Goal: Information Seeking & Learning: Check status

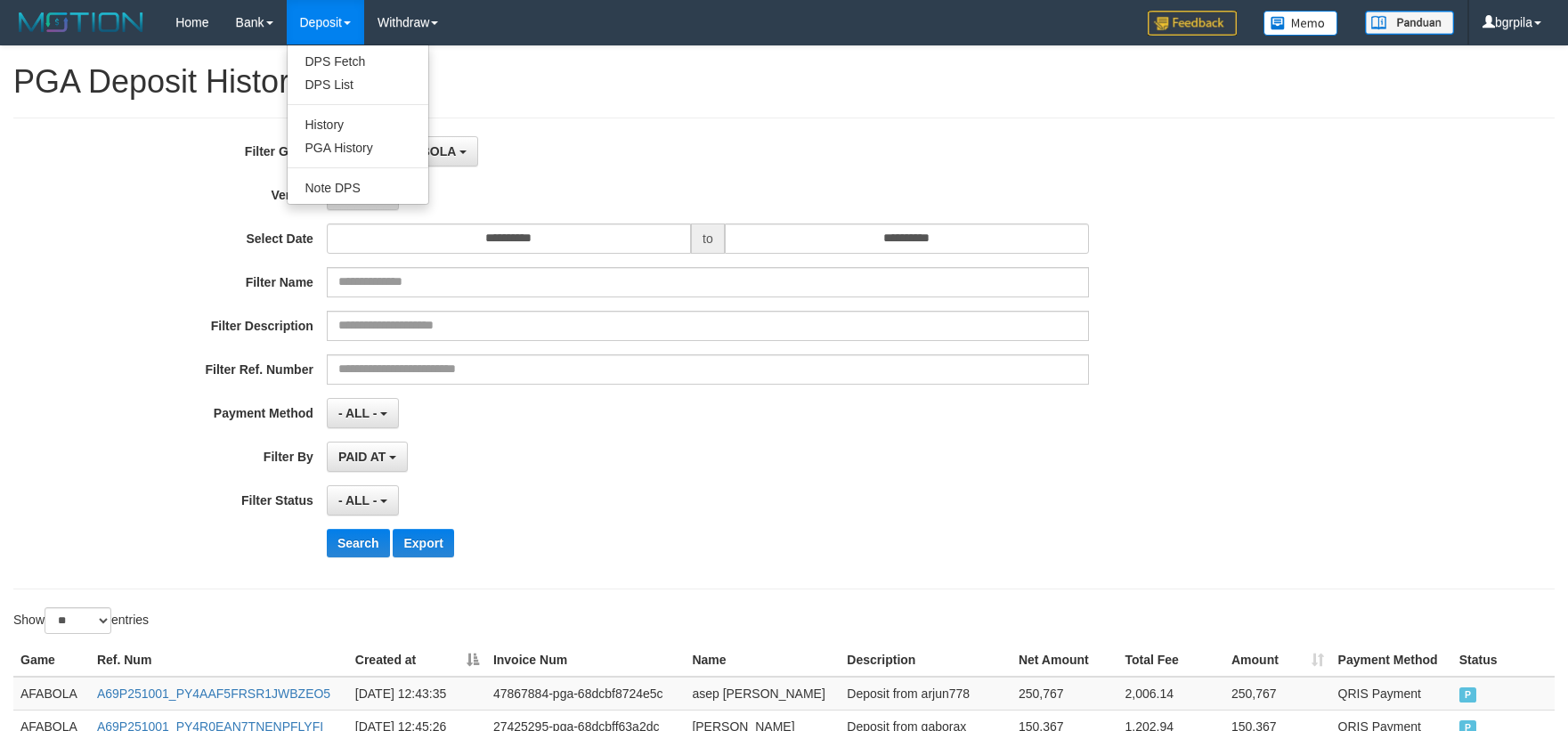
select select "**********"
select select "**"
click at [288, 135] on link "History" at bounding box center [357, 125] width 141 height 23
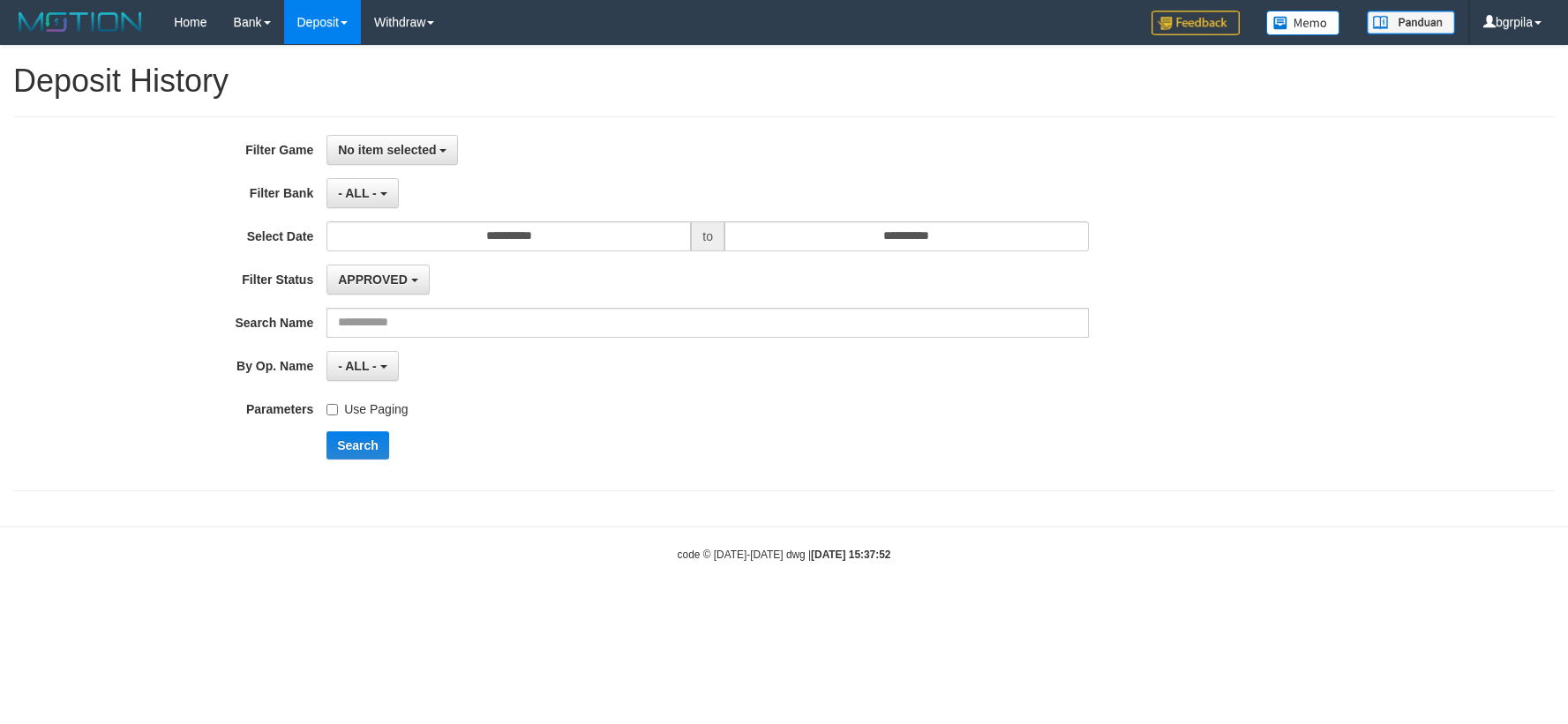
select select
click at [337, 139] on link "PGA History" at bounding box center [354, 146] width 139 height 23
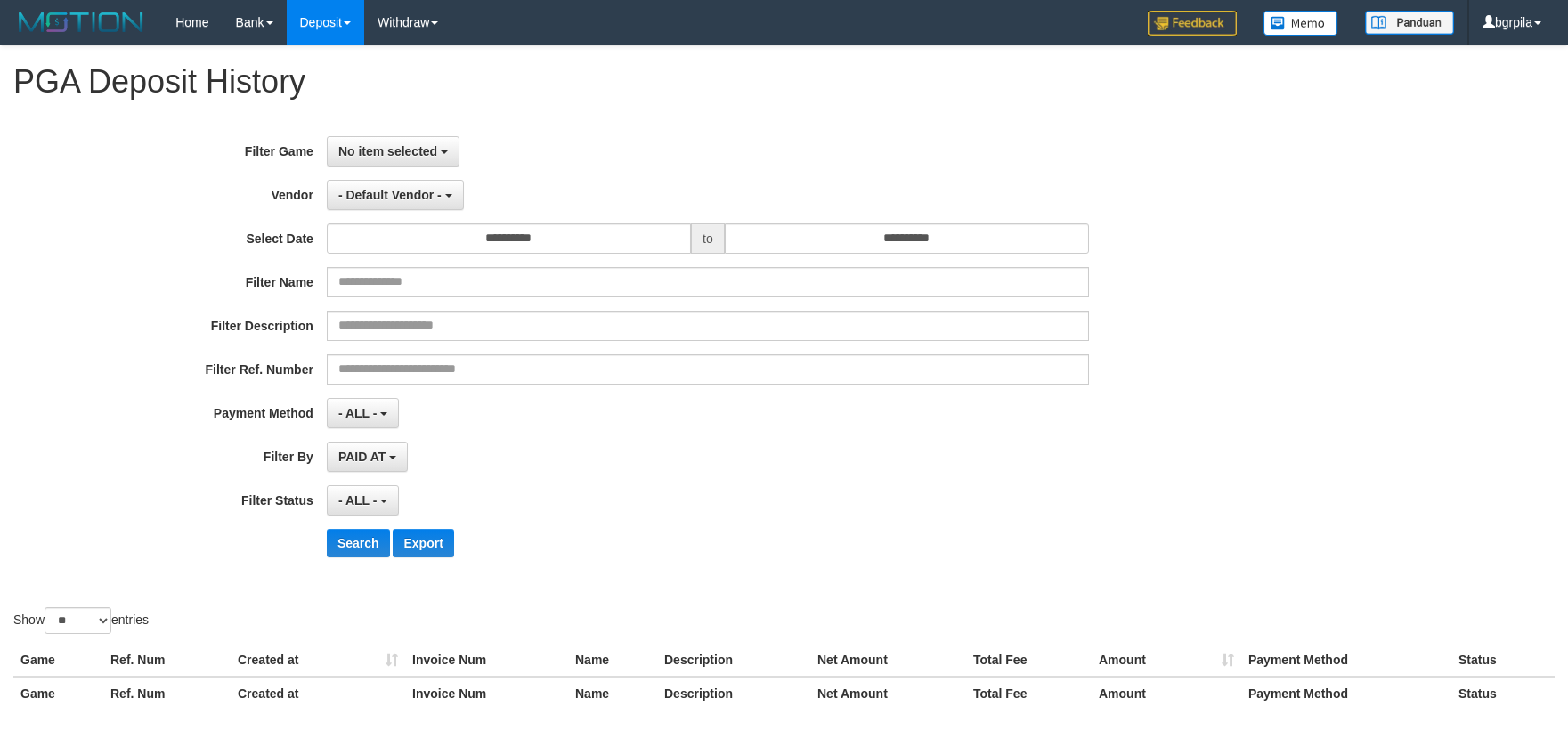
select select
select select "**"
click at [421, 141] on button "No item selected" at bounding box center [393, 150] width 133 height 30
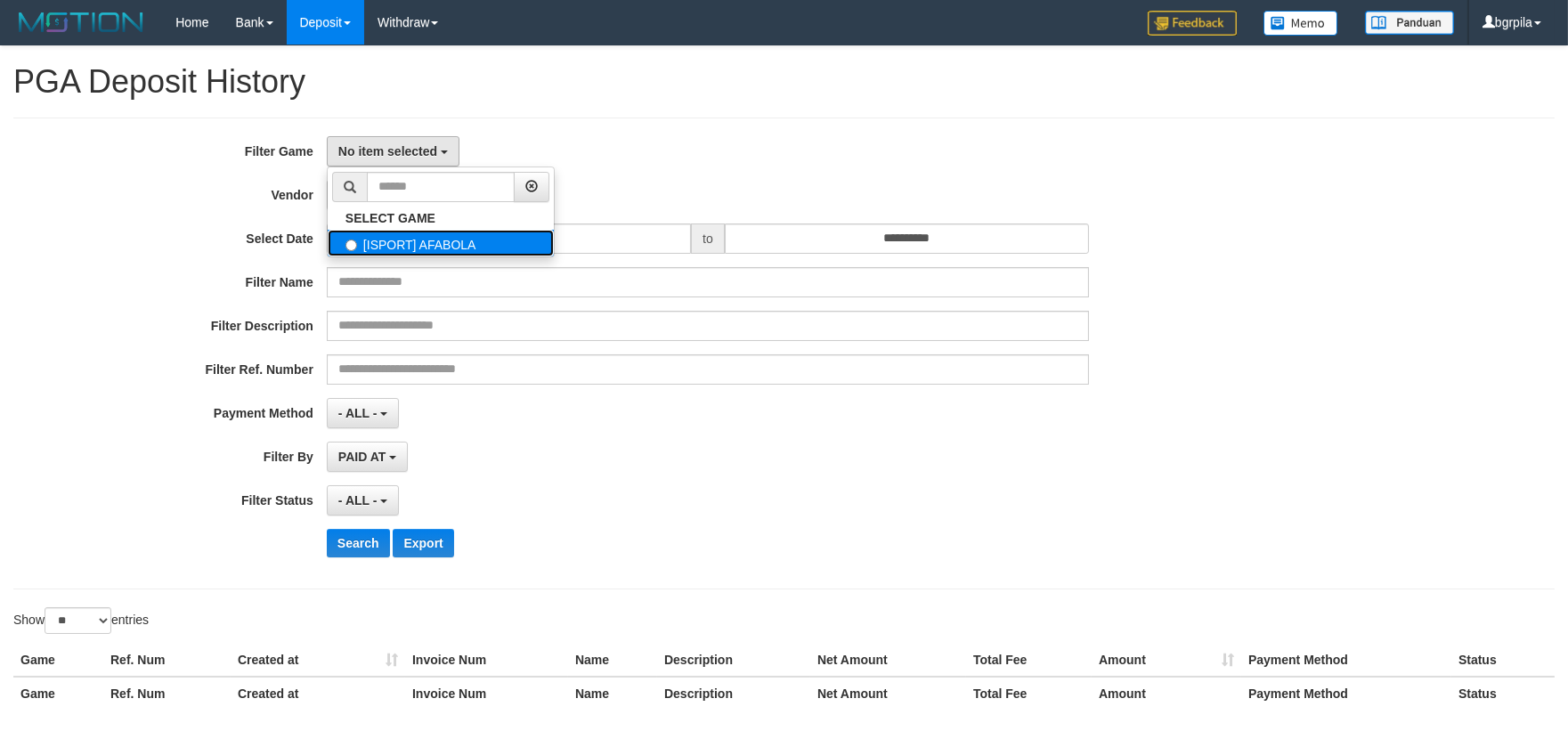
click at [387, 238] on label "[ISPORT] AFABOLA" at bounding box center [441, 244] width 226 height 27
select select "****"
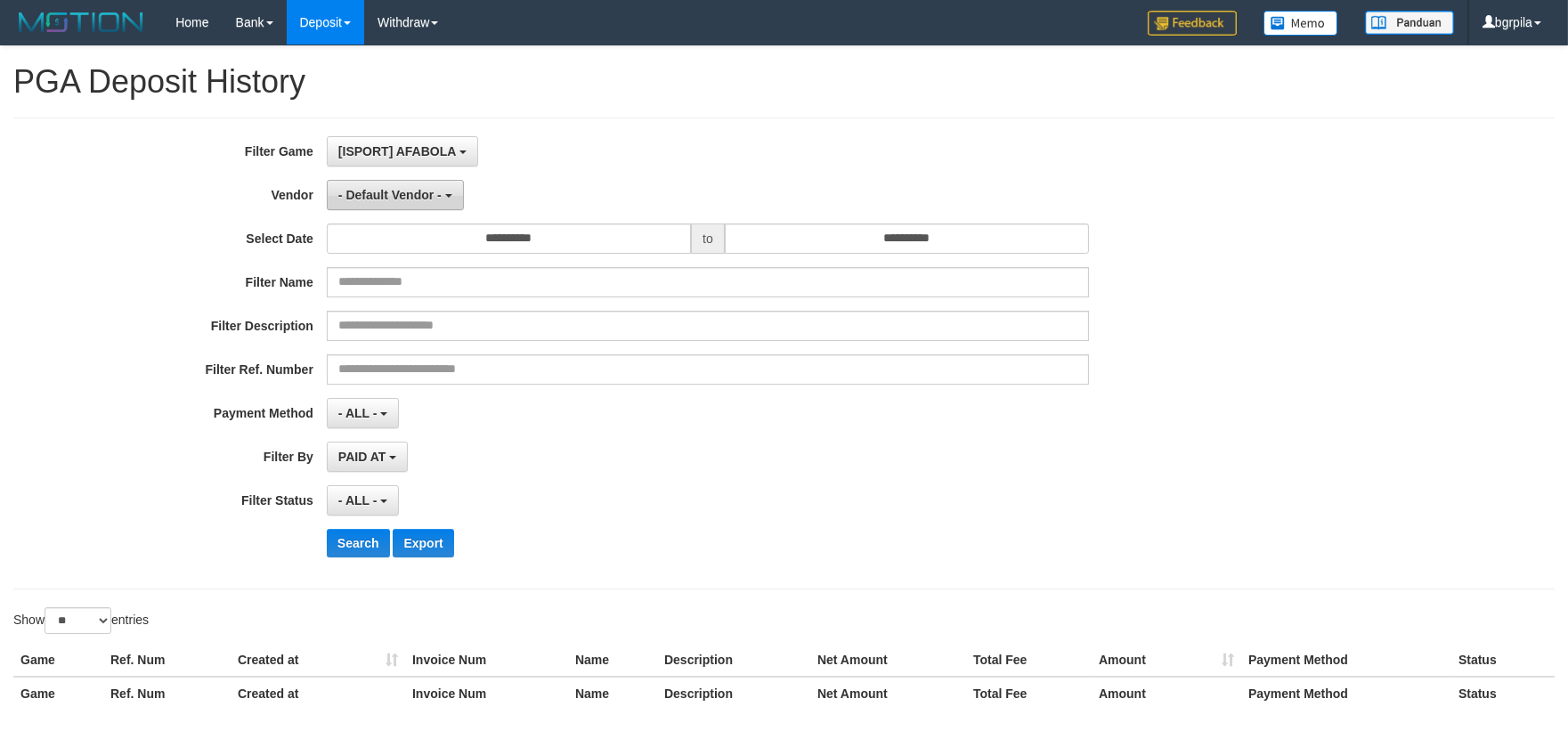
scroll to position [16, 0]
click at [407, 189] on span "- Default Vendor -" at bounding box center [390, 195] width 103 height 15
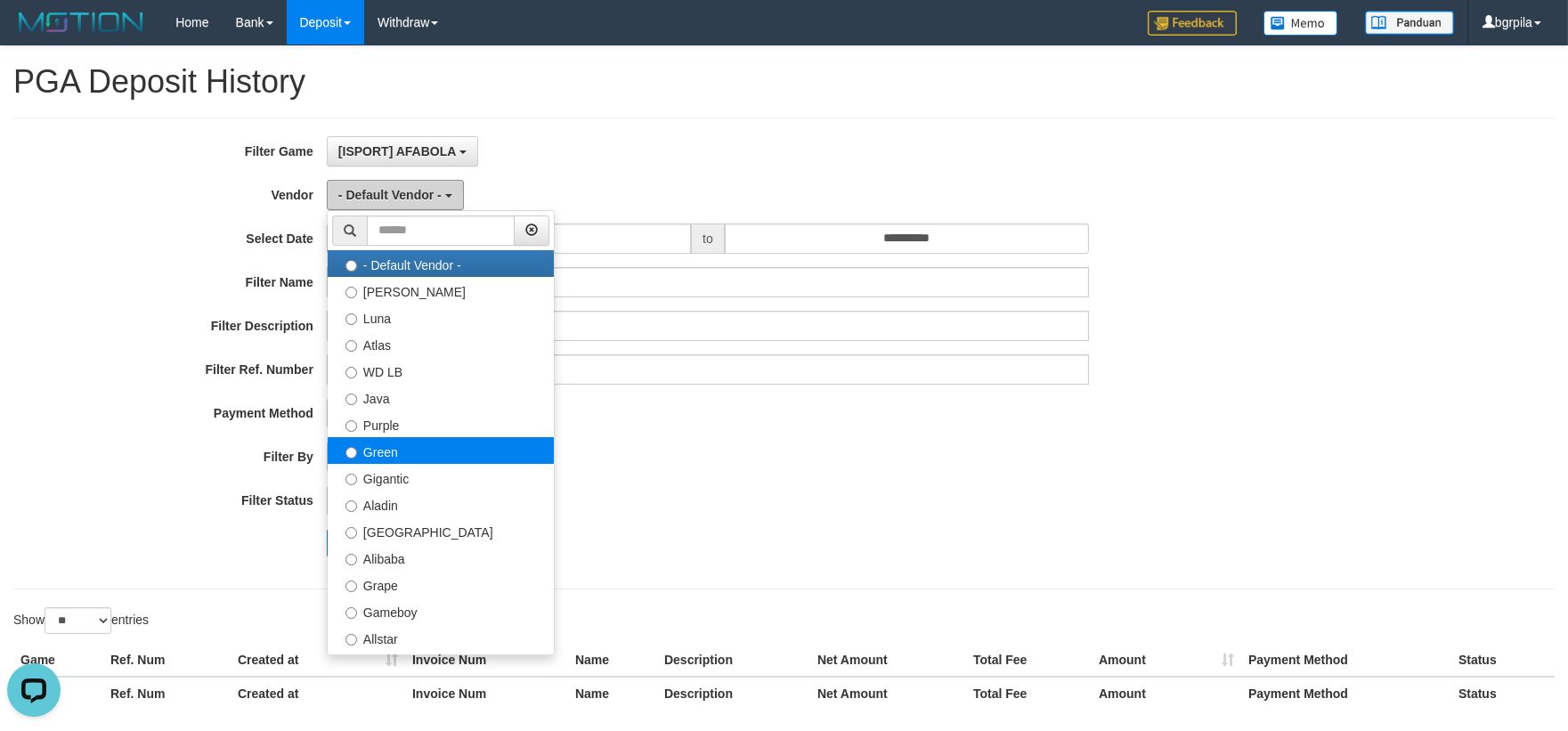
scroll to position [0, 0]
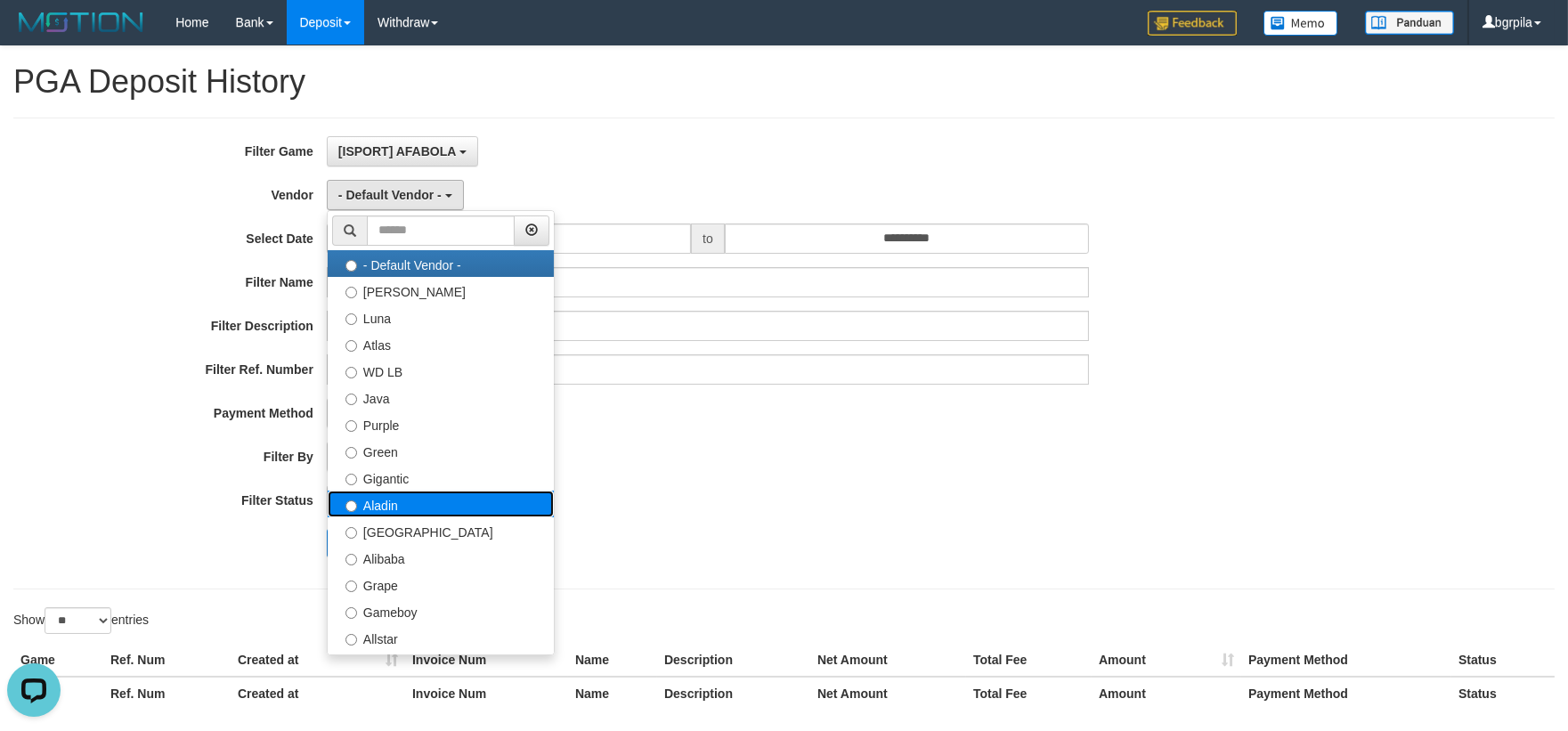
click at [430, 516] on label "Aladin" at bounding box center [441, 505] width 226 height 27
select select "**********"
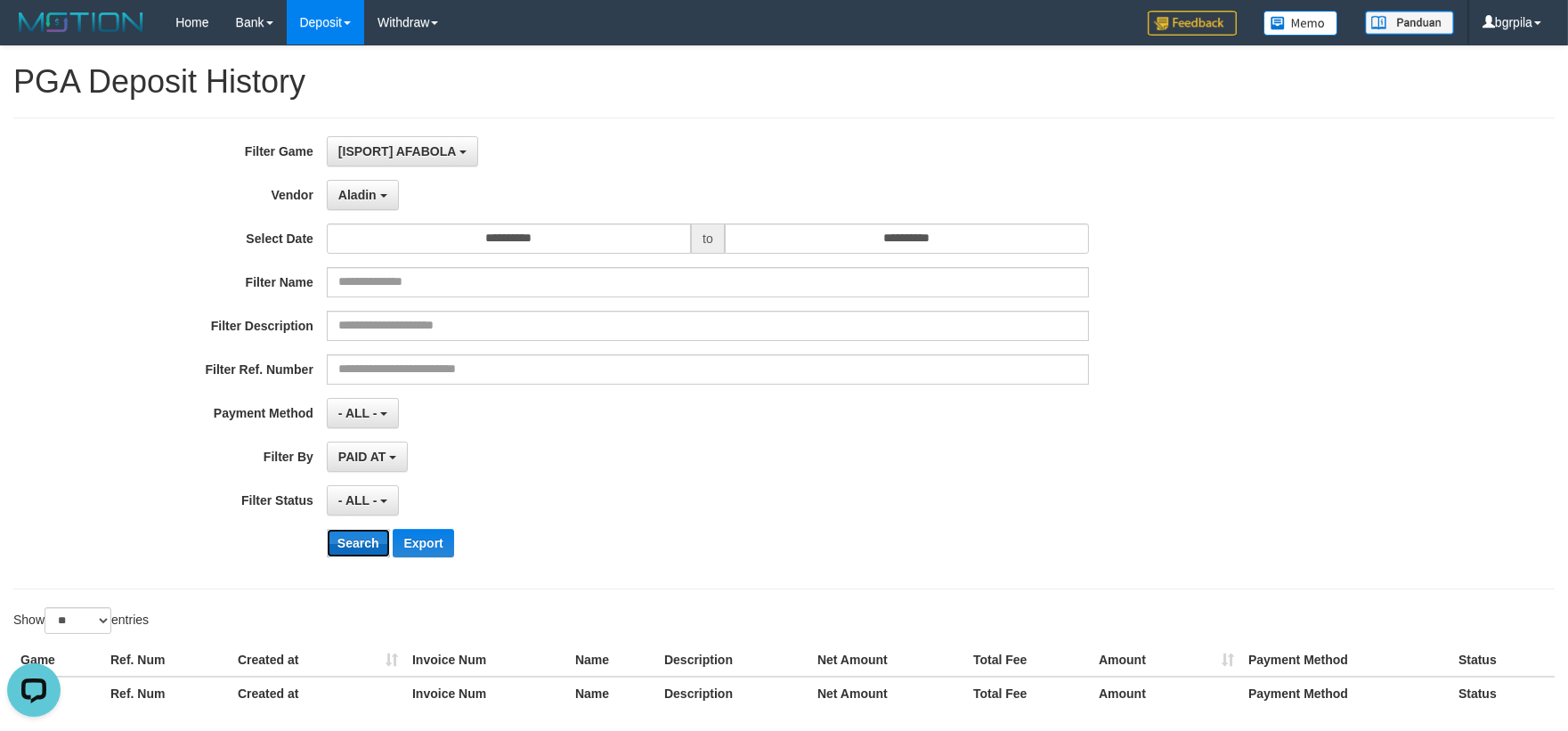
click at [354, 542] on button "Search" at bounding box center [358, 543] width 63 height 28
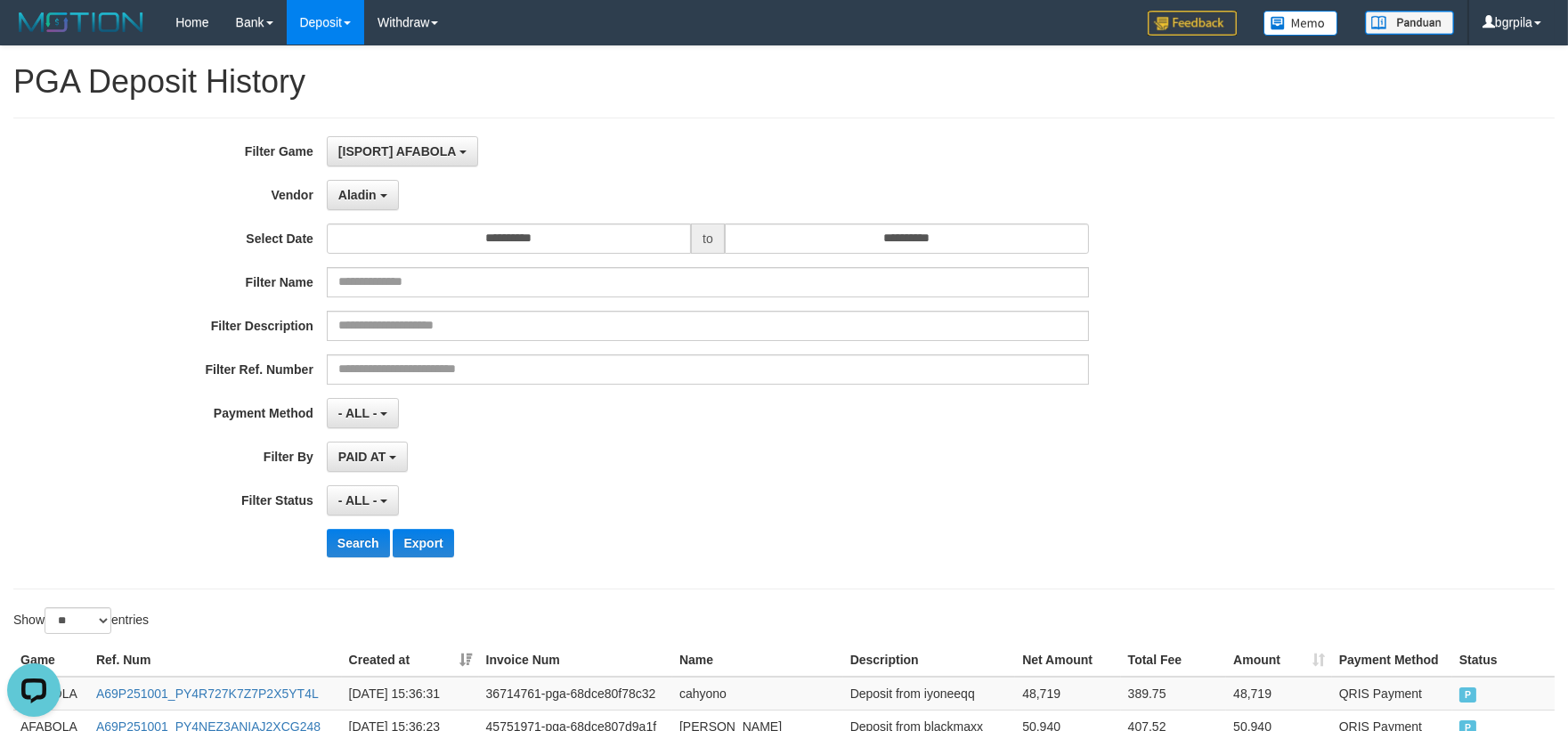
click at [459, 662] on th "Created at" at bounding box center [409, 660] width 137 height 33
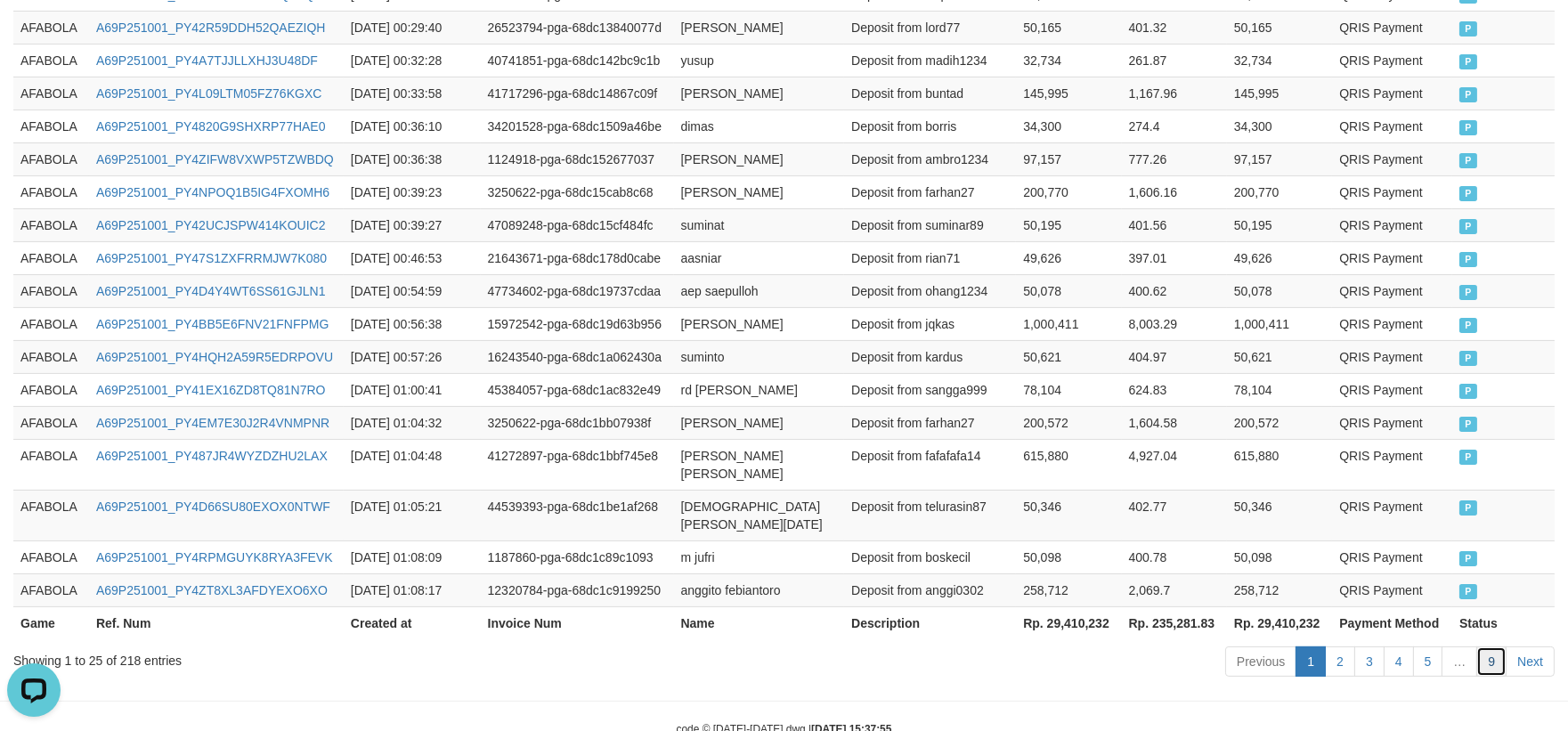
click at [1502, 647] on link "9" at bounding box center [1490, 661] width 30 height 30
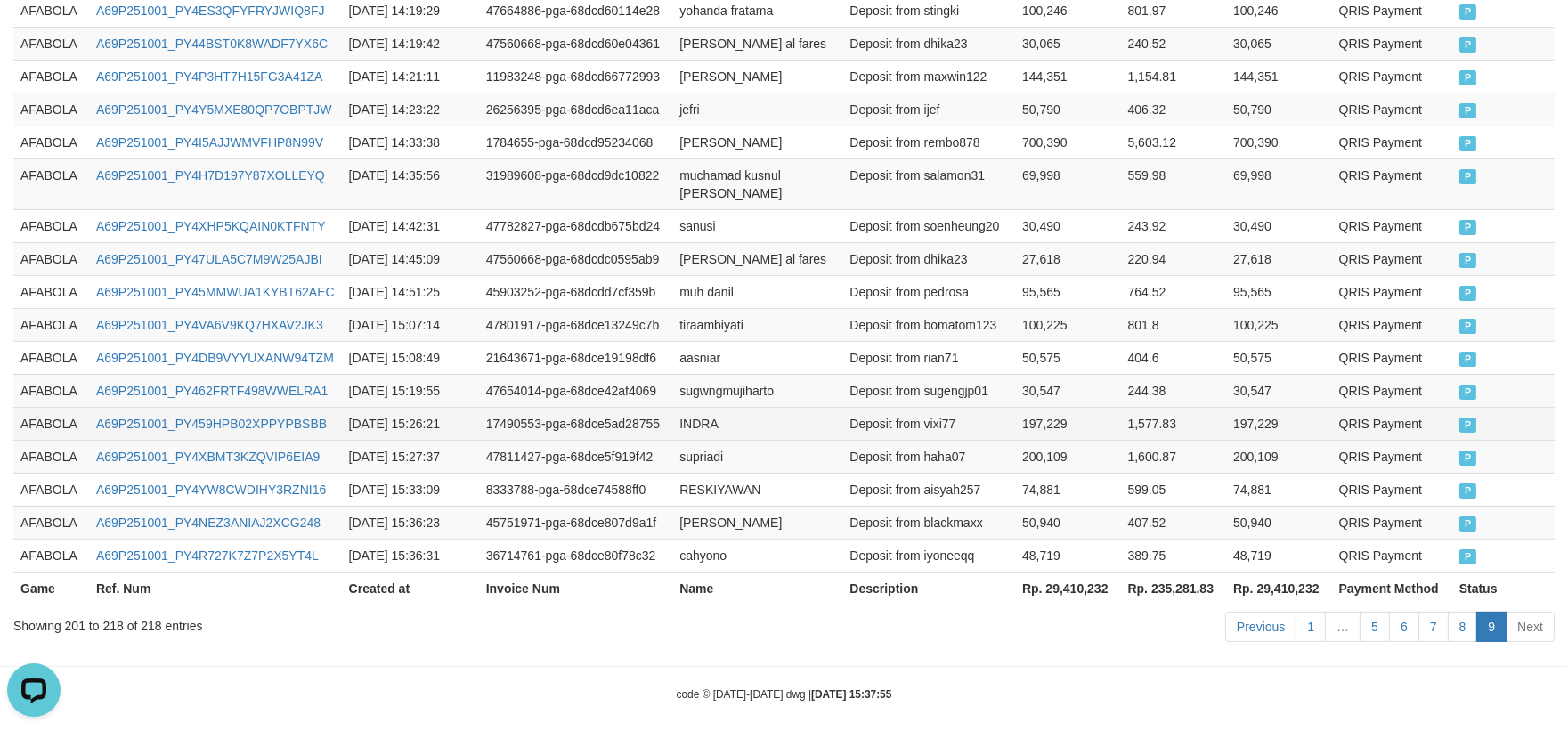
click at [1323, 407] on td "197,229" at bounding box center [1278, 423] width 106 height 33
click at [1462, 612] on link "8" at bounding box center [1462, 626] width 30 height 30
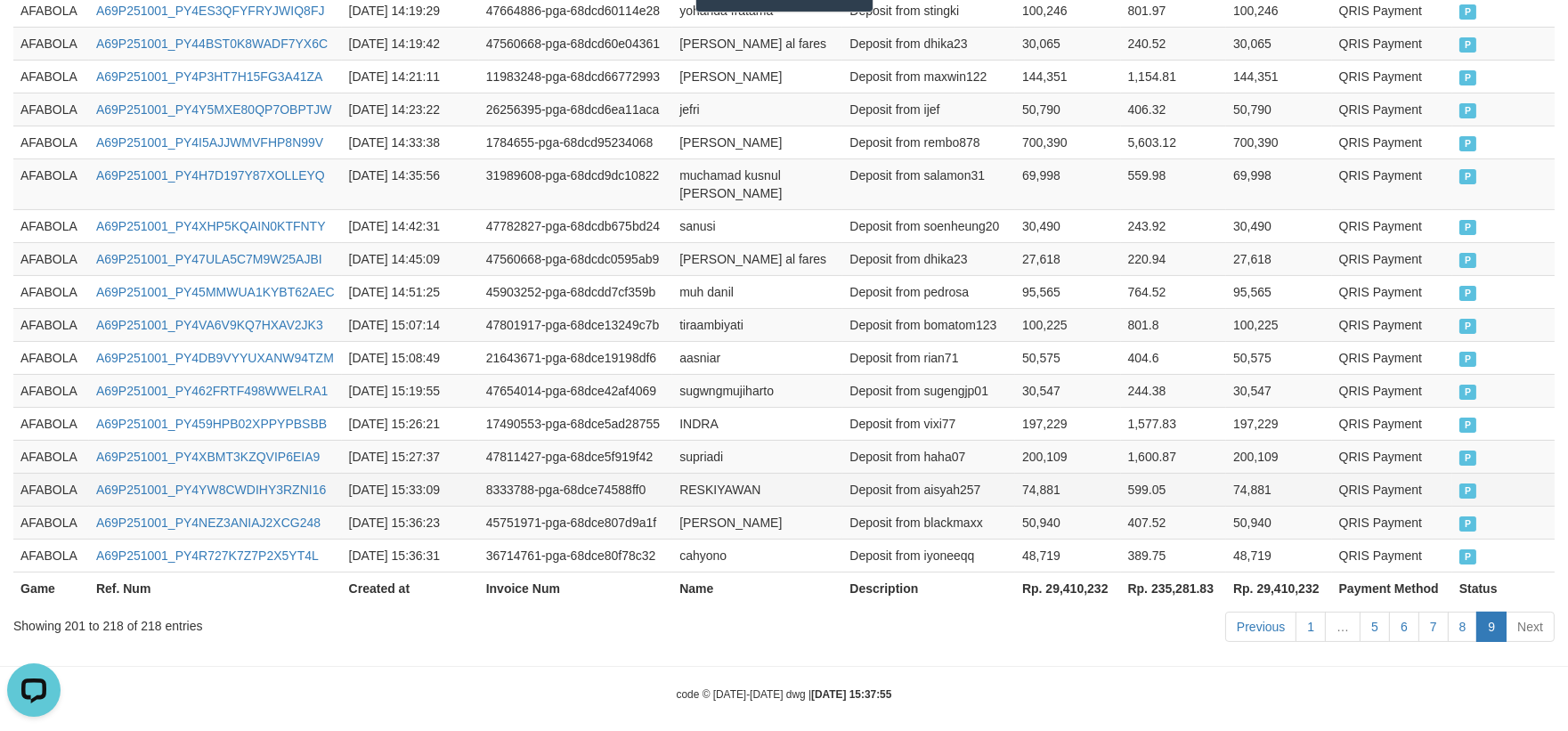
scroll to position [947, 0]
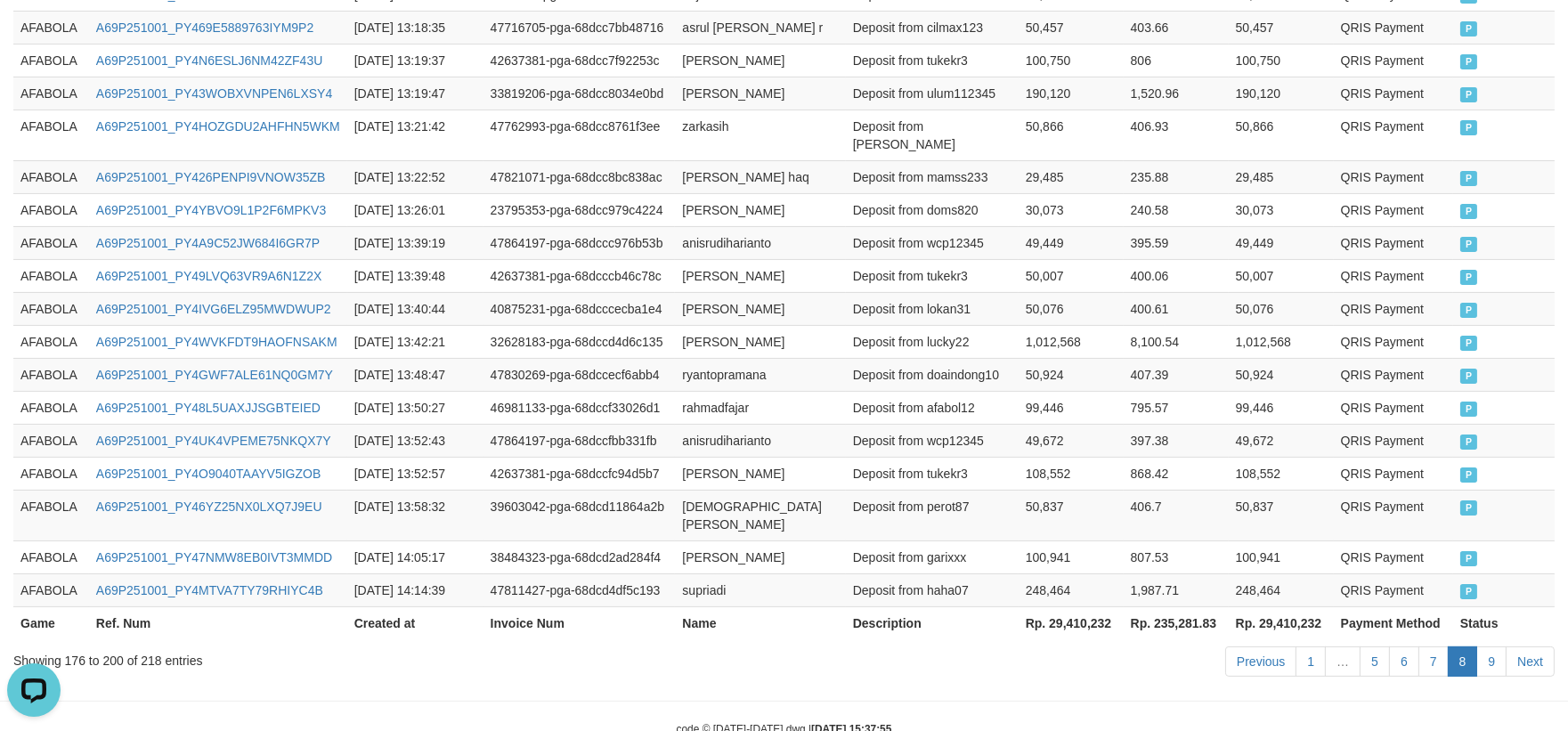
click at [1145, 490] on td "406.7" at bounding box center [1176, 515] width 105 height 50
click at [27, 574] on td "AFABOLA" at bounding box center [51, 590] width 76 height 33
drag, startPoint x: 27, startPoint y: 535, endPoint x: 1065, endPoint y: 535, distance: 1038.0
click at [93, 574] on tr "AFABOLA A69P251001_PY4MTVA7TY79RHIYC4B 2025-10-01 14:14:39 47811427-pga-68dcd4d…" at bounding box center [784, 590] width 1541 height 33
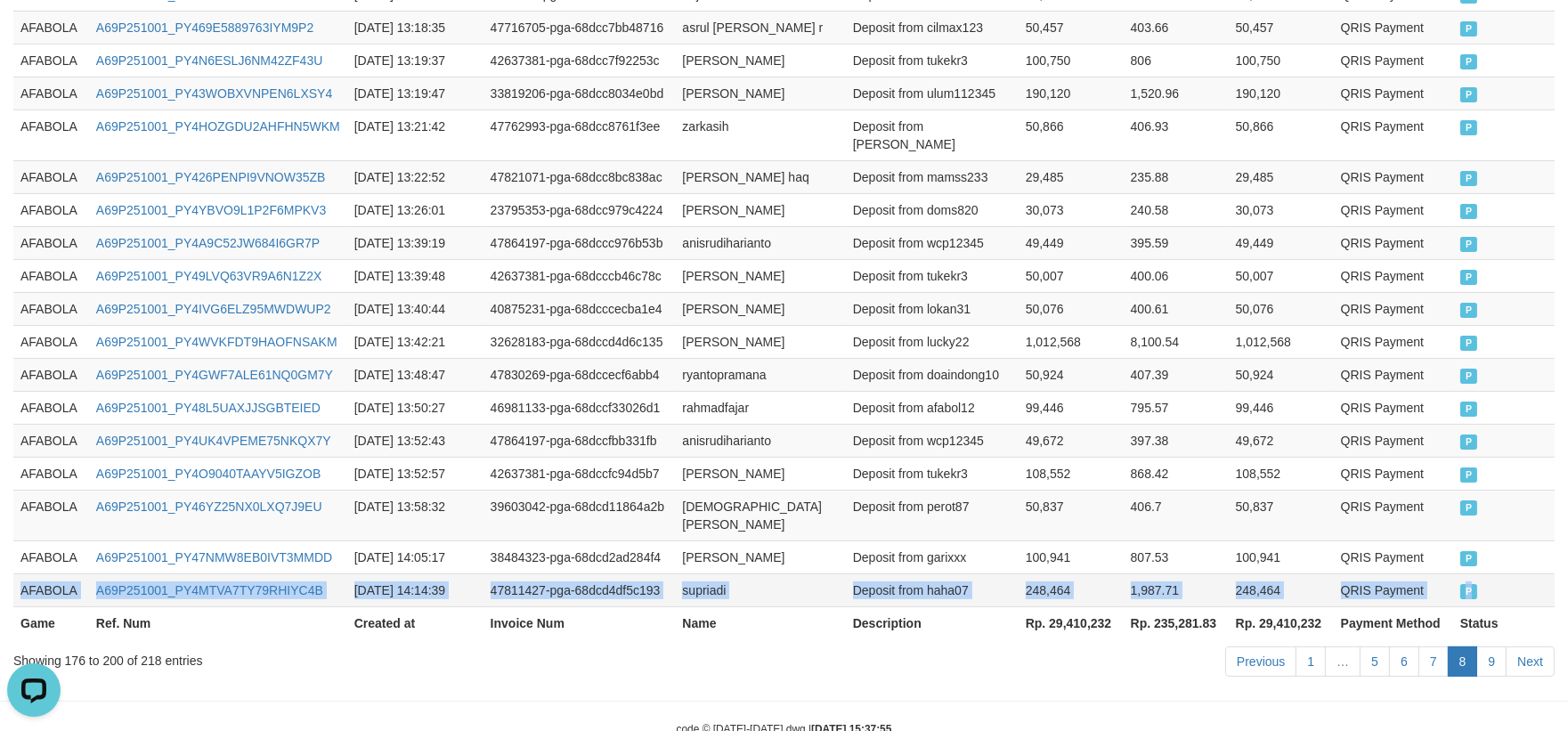
click at [1519, 574] on td "P" at bounding box center [1503, 590] width 102 height 33
copy tr "AFABOLA A69P251001_PY4MTVA7TY79RHIYC4B 2025-10-01 14:14:39 47811427-pga-68dcd4d…"
click at [1492, 647] on link "9" at bounding box center [1490, 661] width 30 height 30
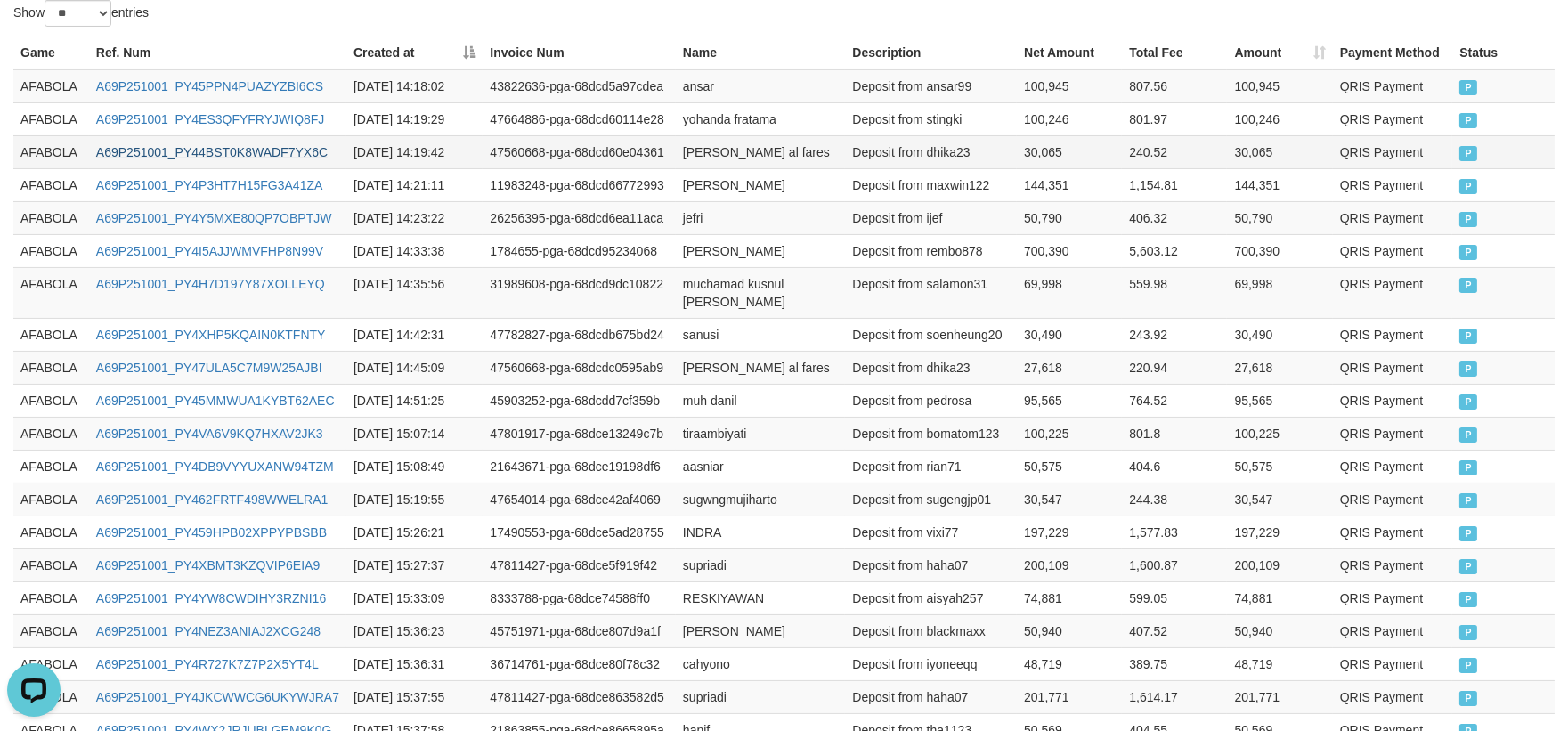
scroll to position [584, 0]
